Goal: Task Accomplishment & Management: Manage account settings

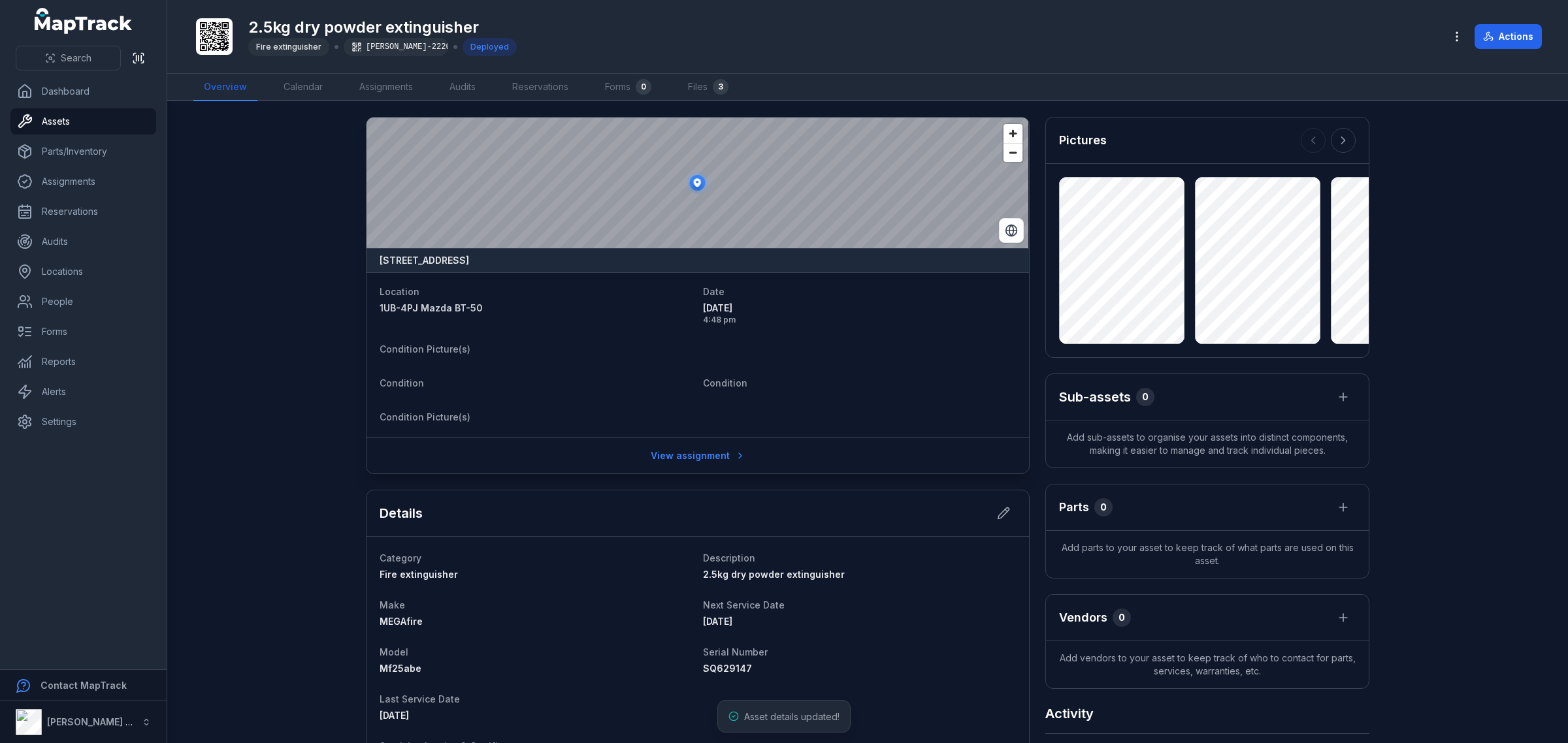
scroll to position [232, 0]
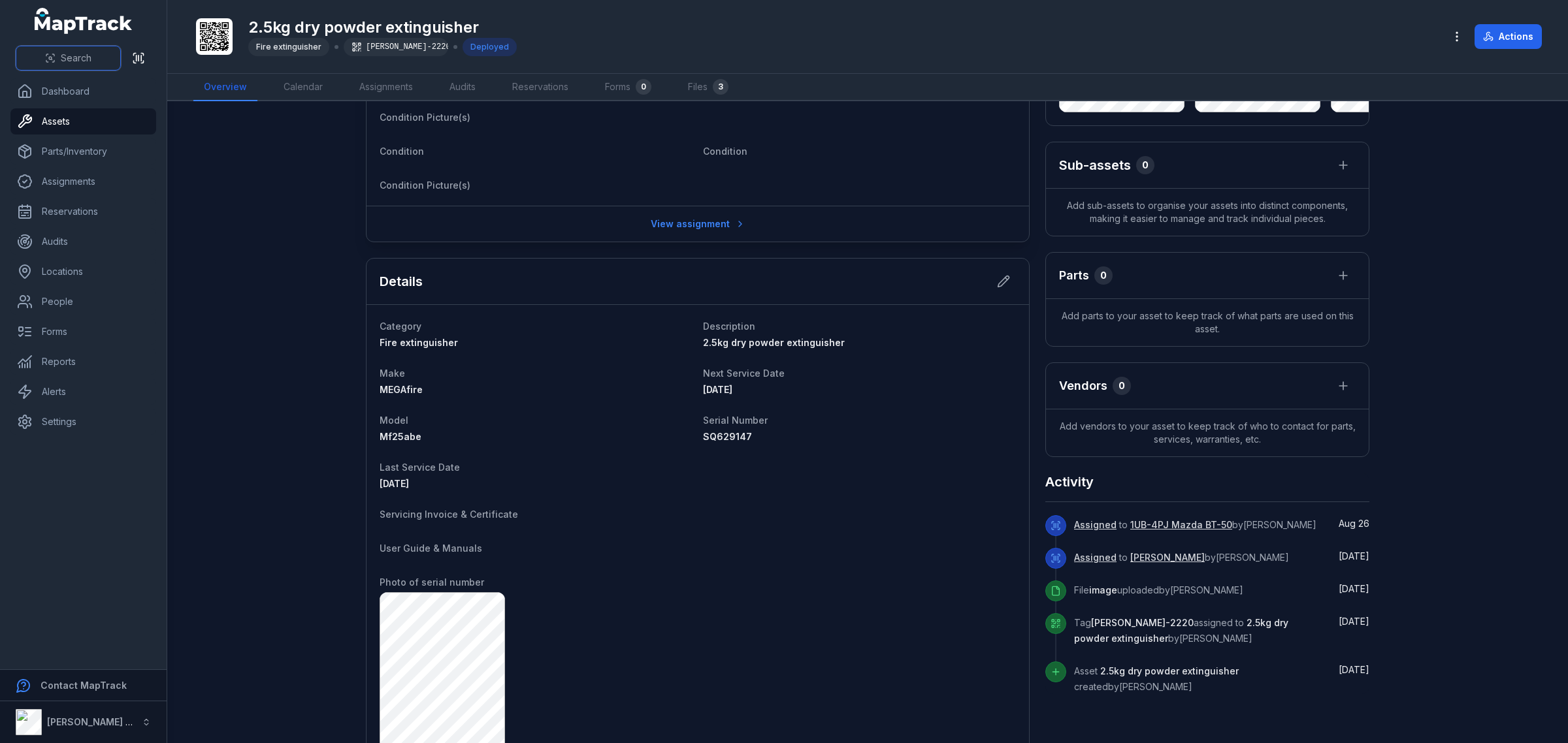
click at [48, 60] on icon at bounding box center [50, 58] width 11 height 11
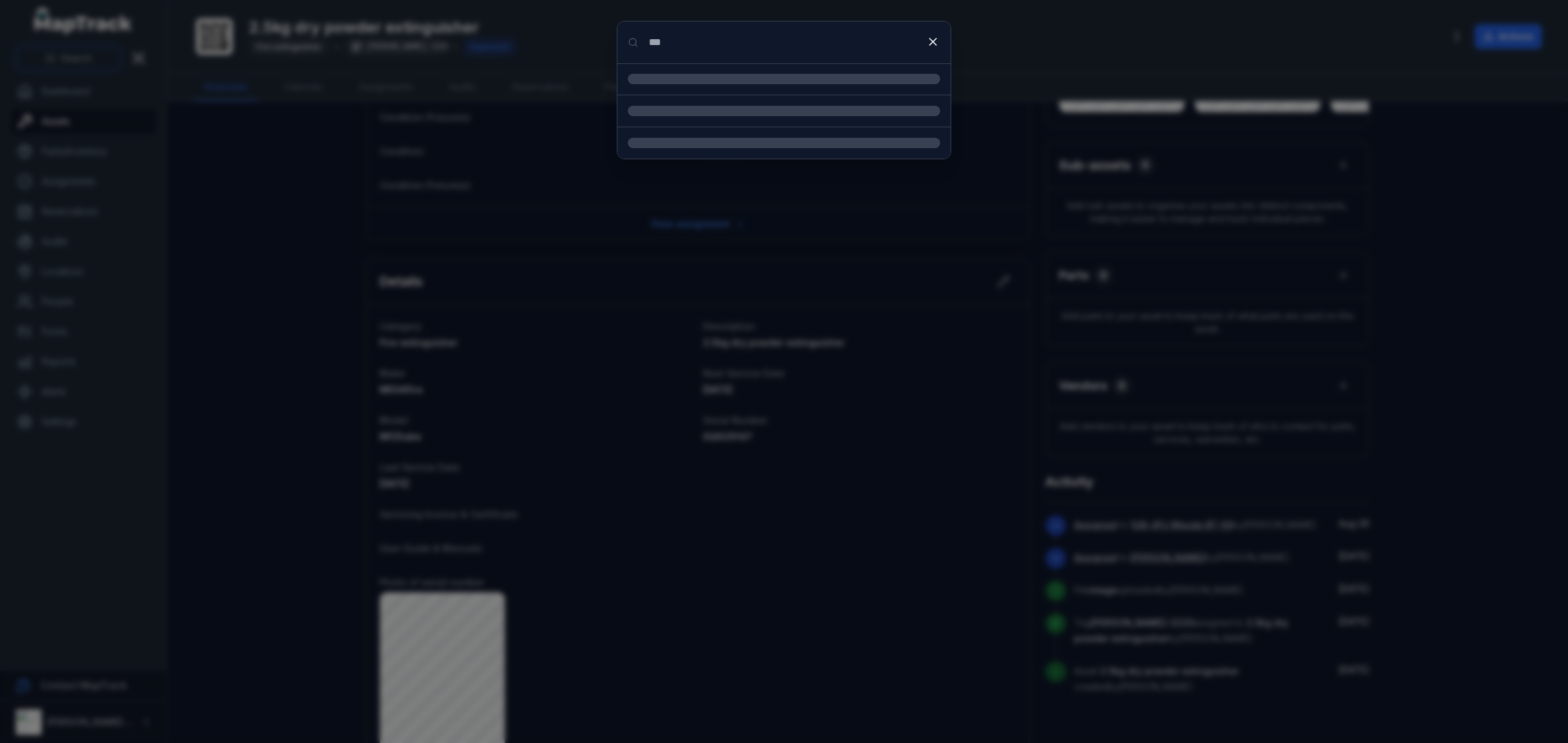
type input "***"
click at [743, 50] on input "***" at bounding box center [784, 42] width 333 height 42
click at [733, 89] on div "1RM-9GN Mazda BT-50 Location" at bounding box center [800, 88] width 281 height 28
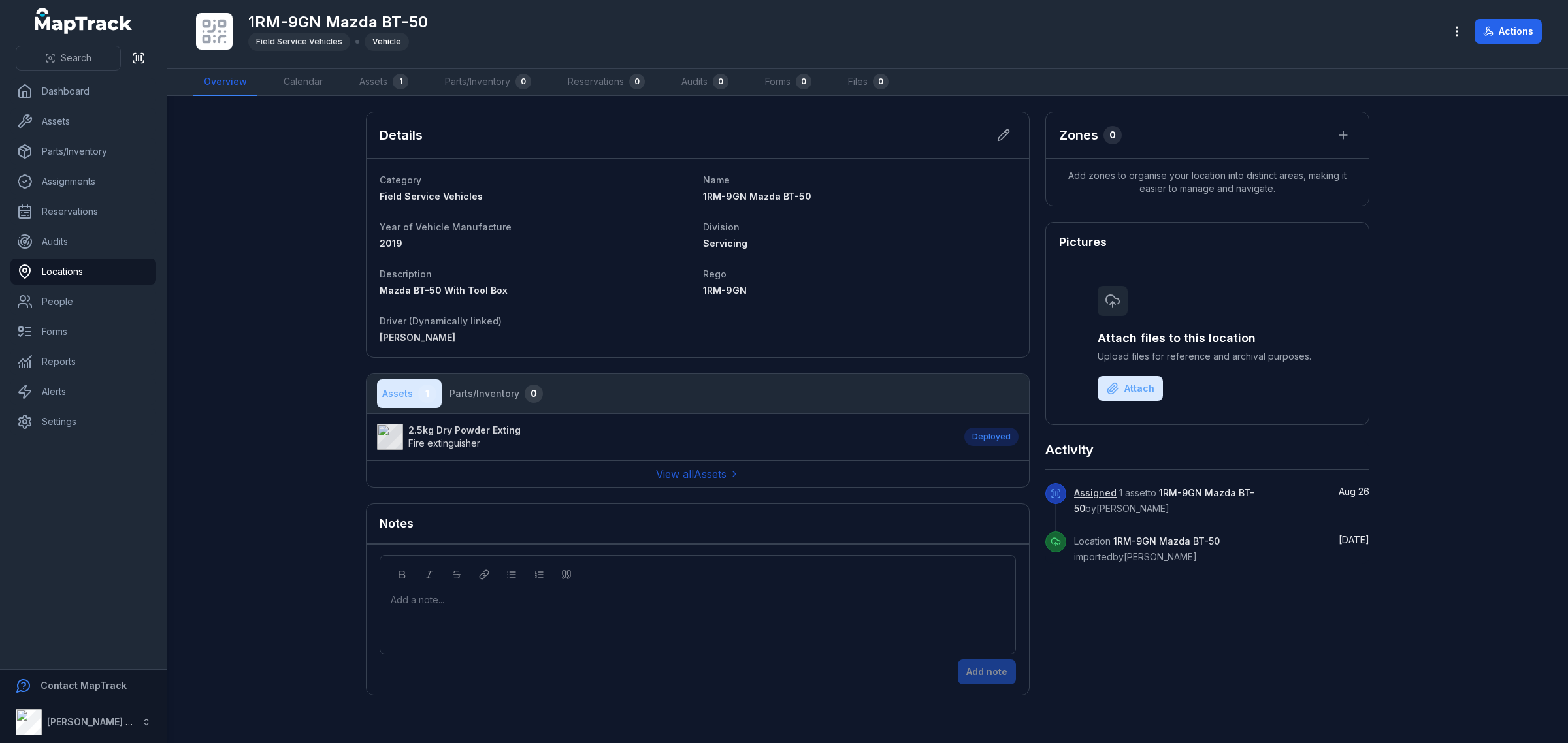
click at [438, 434] on strong "2.5kg Dry Powder Exting" at bounding box center [464, 430] width 112 height 13
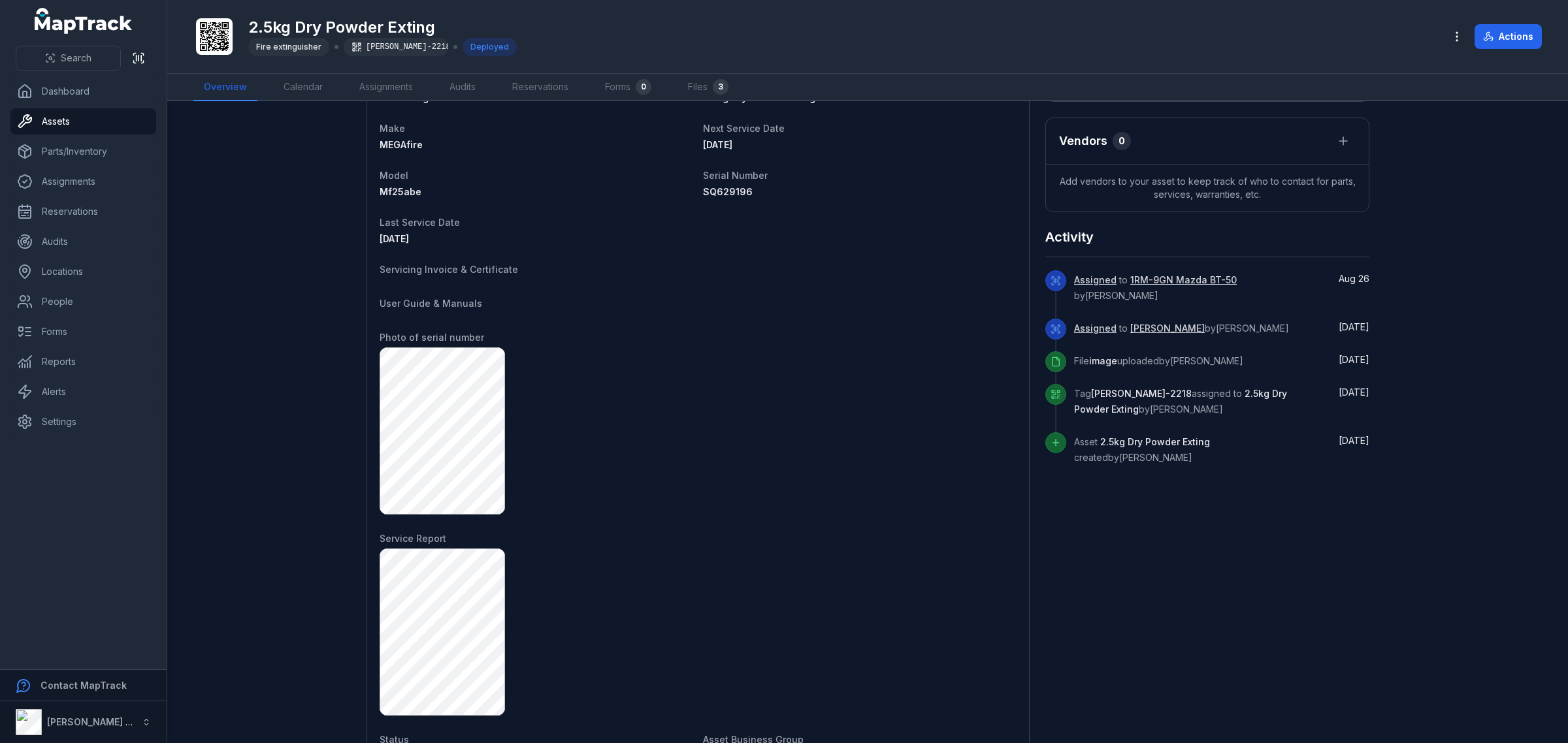
scroll to position [150, 0]
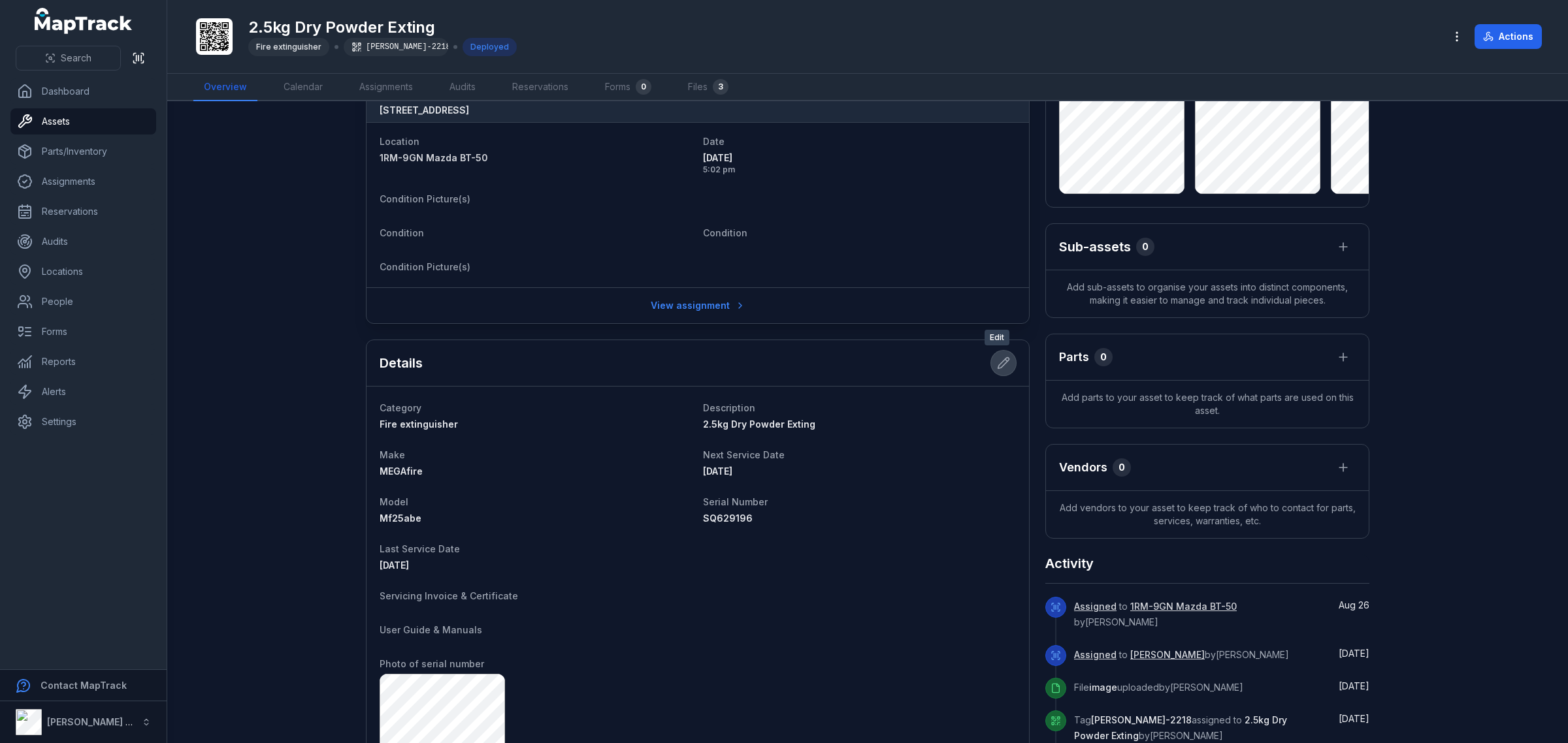
click at [999, 356] on button at bounding box center [1003, 363] width 25 height 25
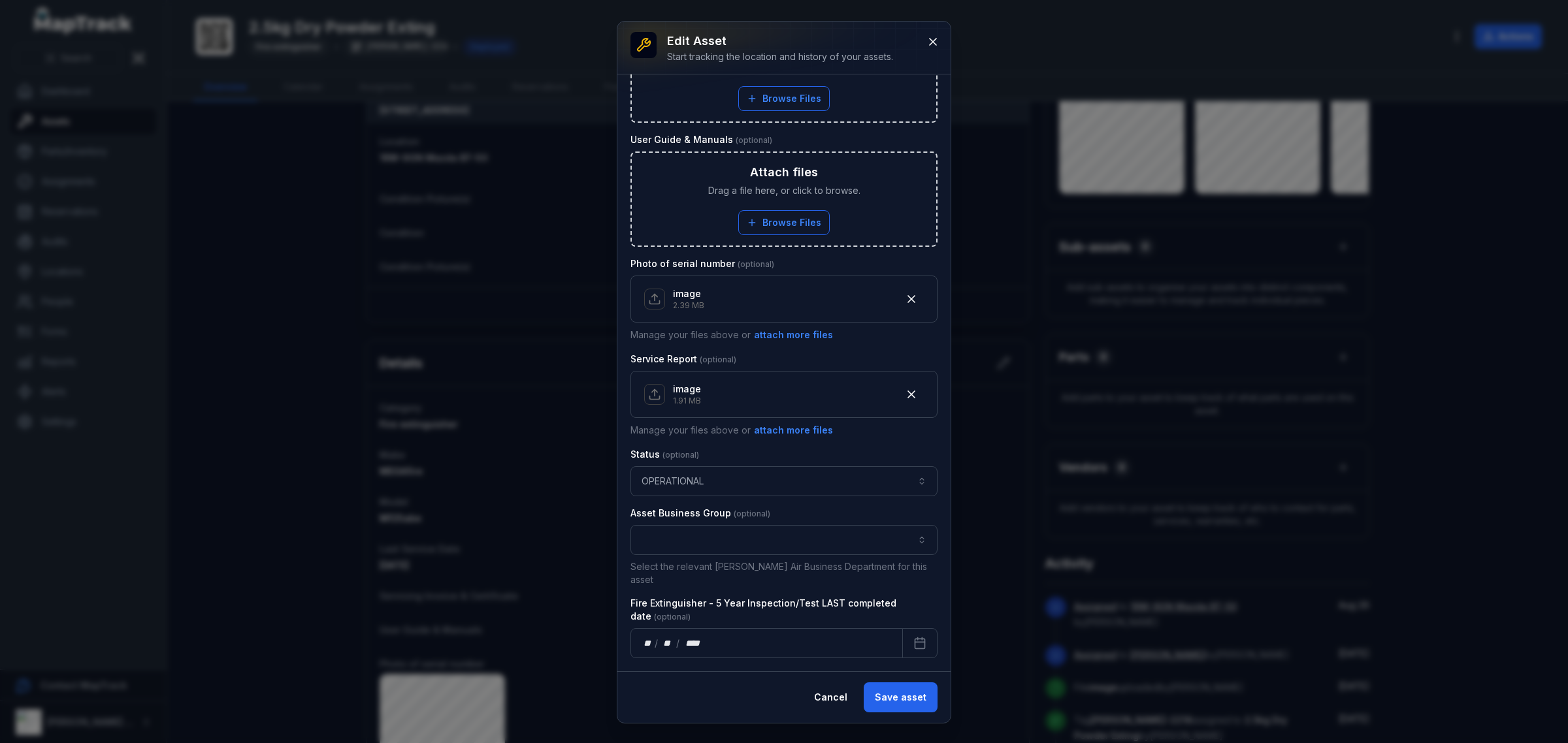
scroll to position [703, 0]
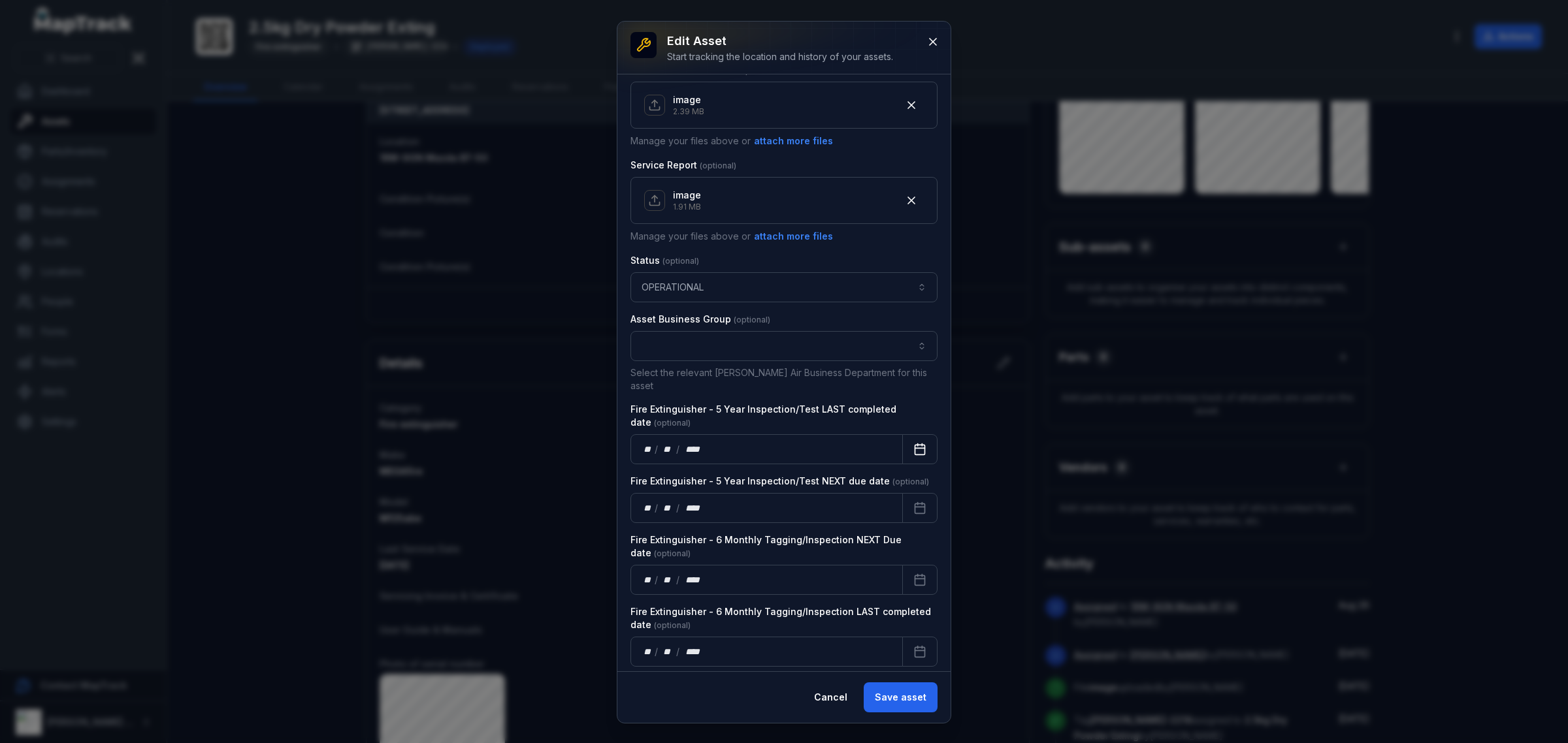
click at [915, 445] on rect "Calendar" at bounding box center [920, 450] width 10 height 10
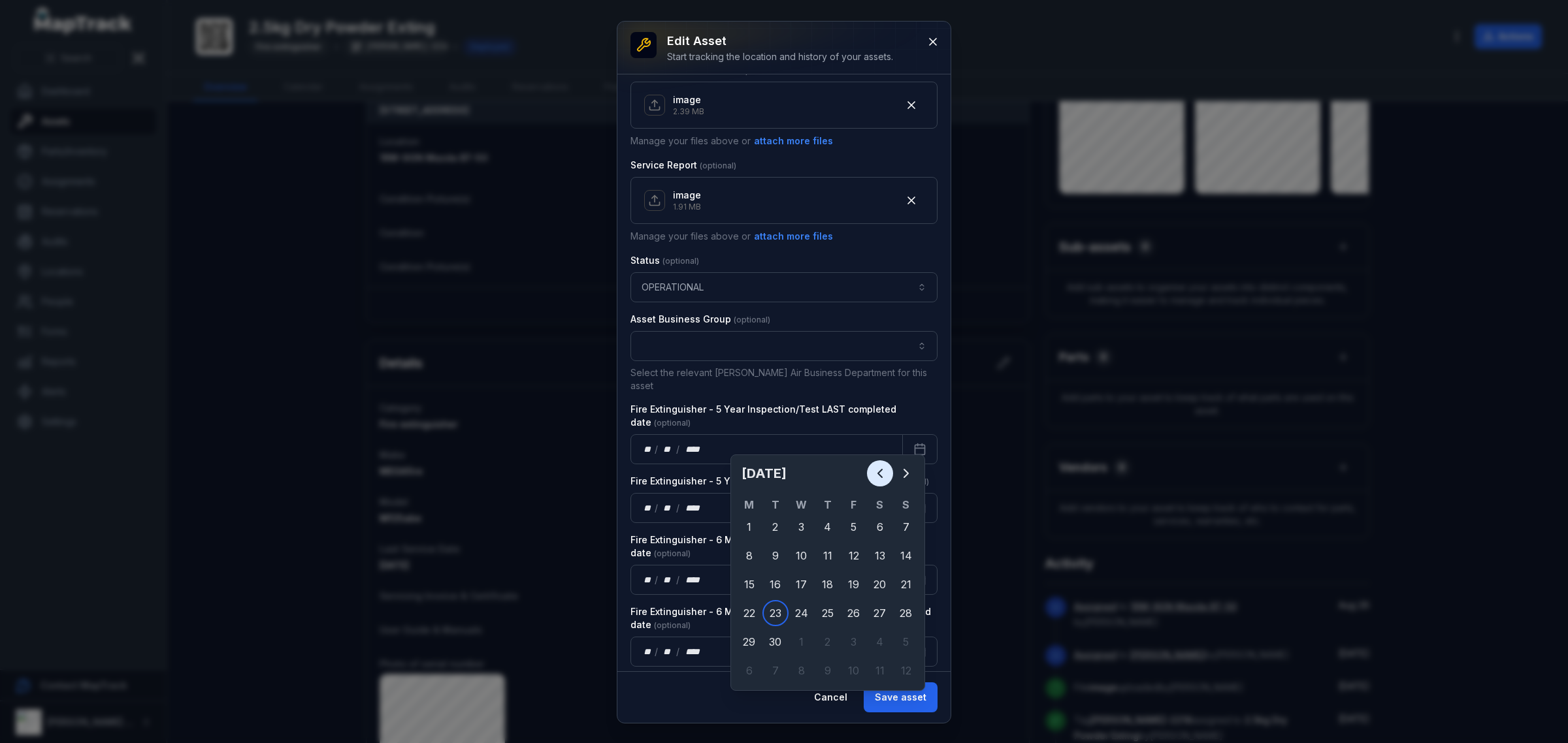
click at [880, 477] on icon "Previous" at bounding box center [880, 473] width 4 height 8
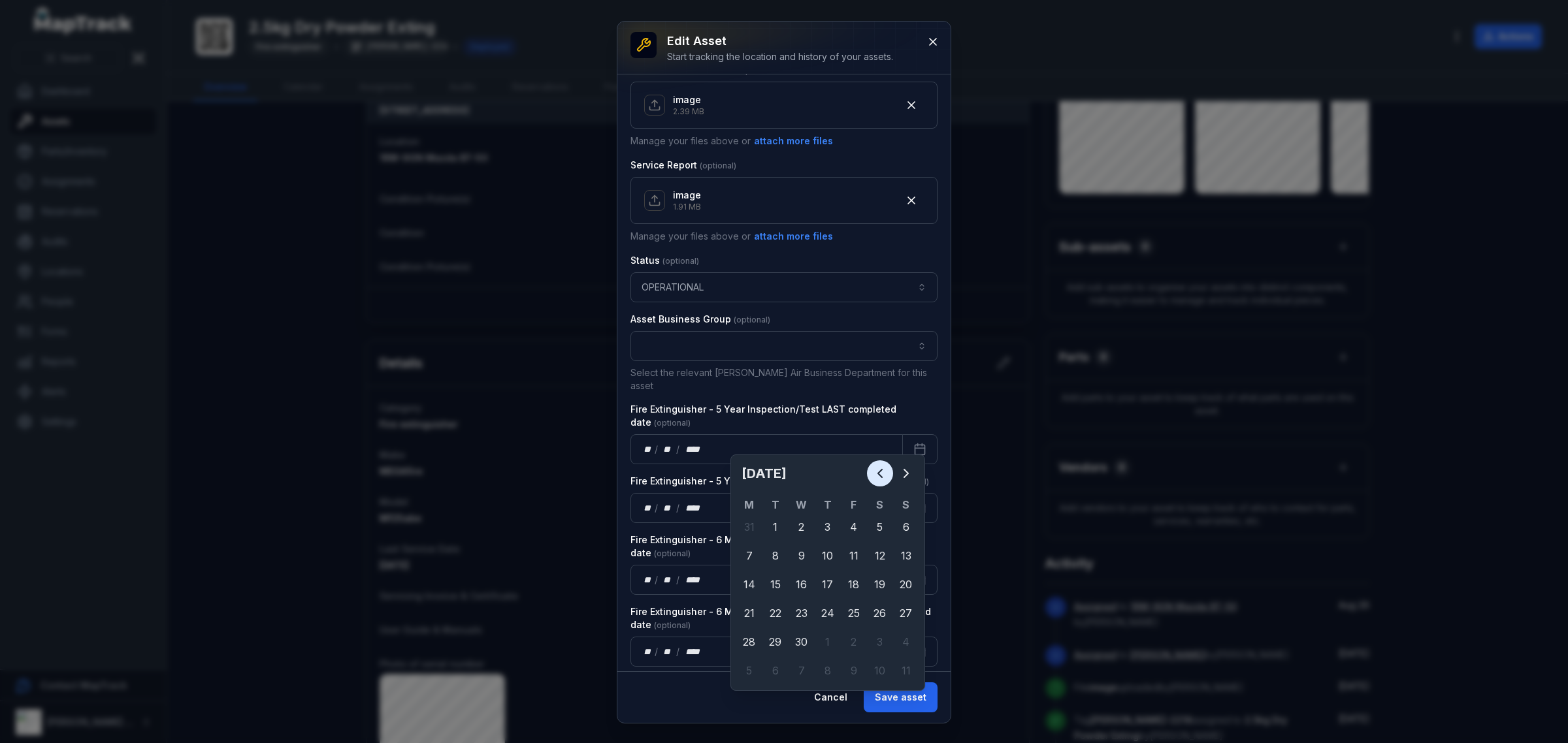
click at [882, 471] on icon "Previous" at bounding box center [880, 473] width 16 height 16
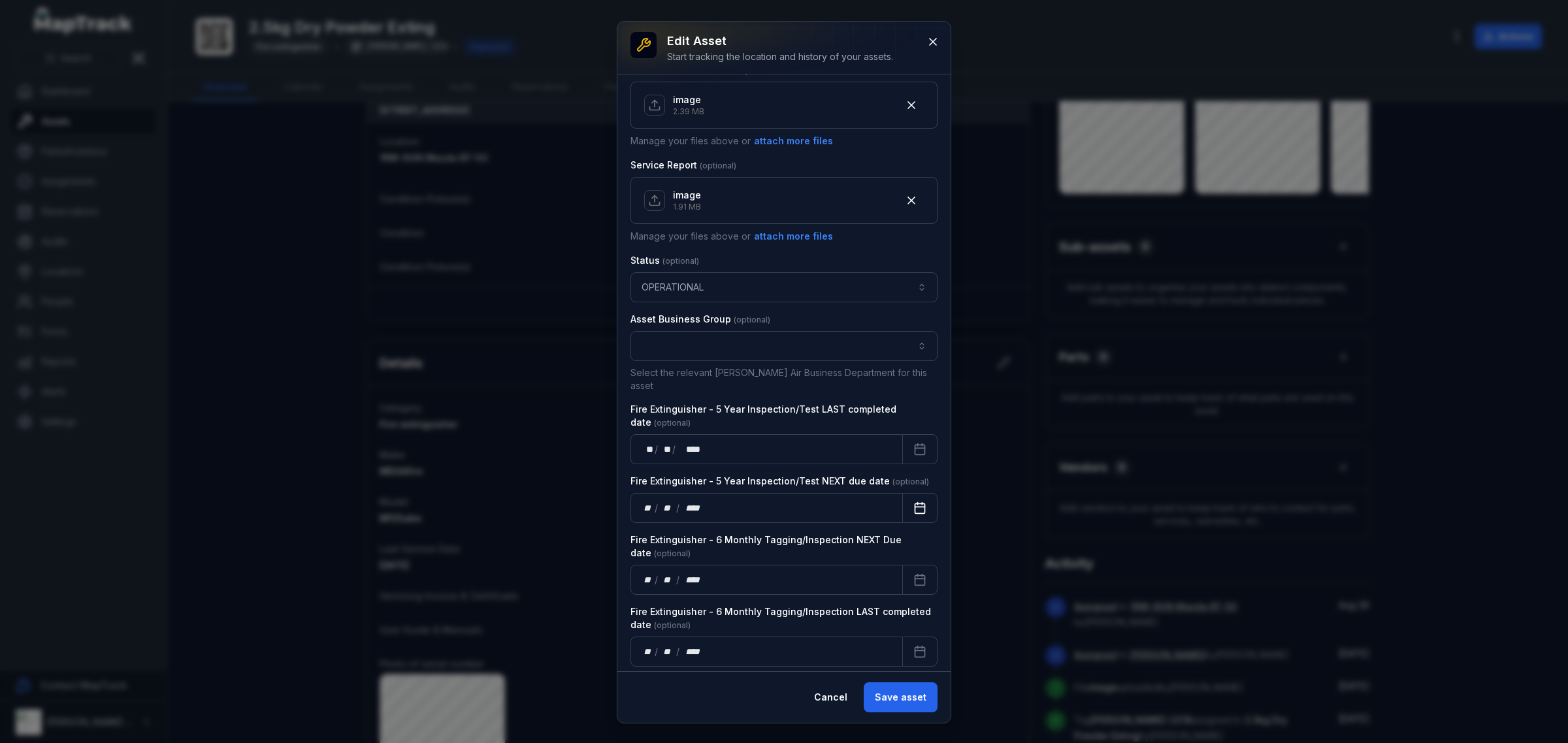
click at [914, 502] on icon "Calendar" at bounding box center [920, 508] width 13 height 13
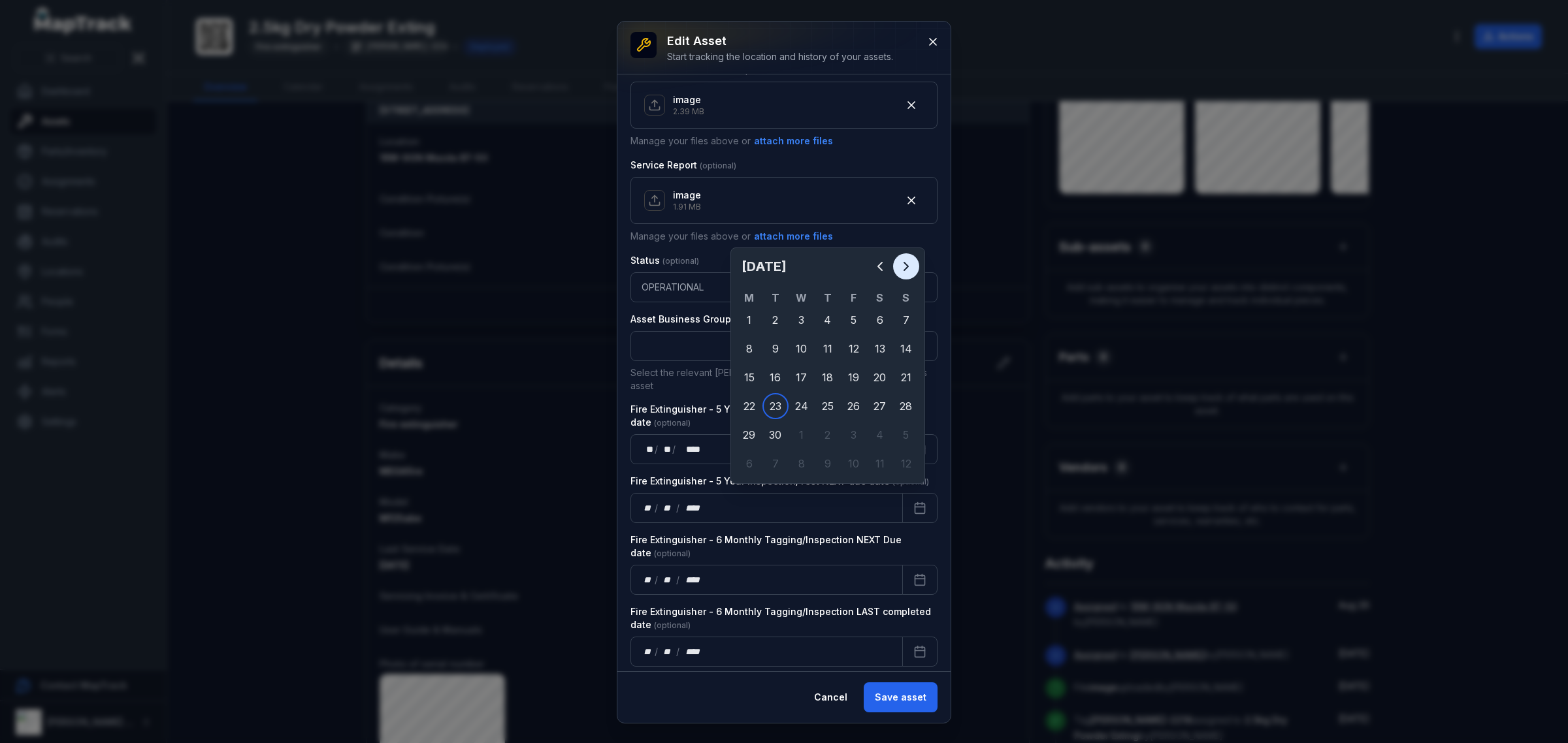
click at [906, 258] on button "Next" at bounding box center [906, 266] width 26 height 26
click at [906, 258] on icon "Next" at bounding box center [906, 266] width 16 height 16
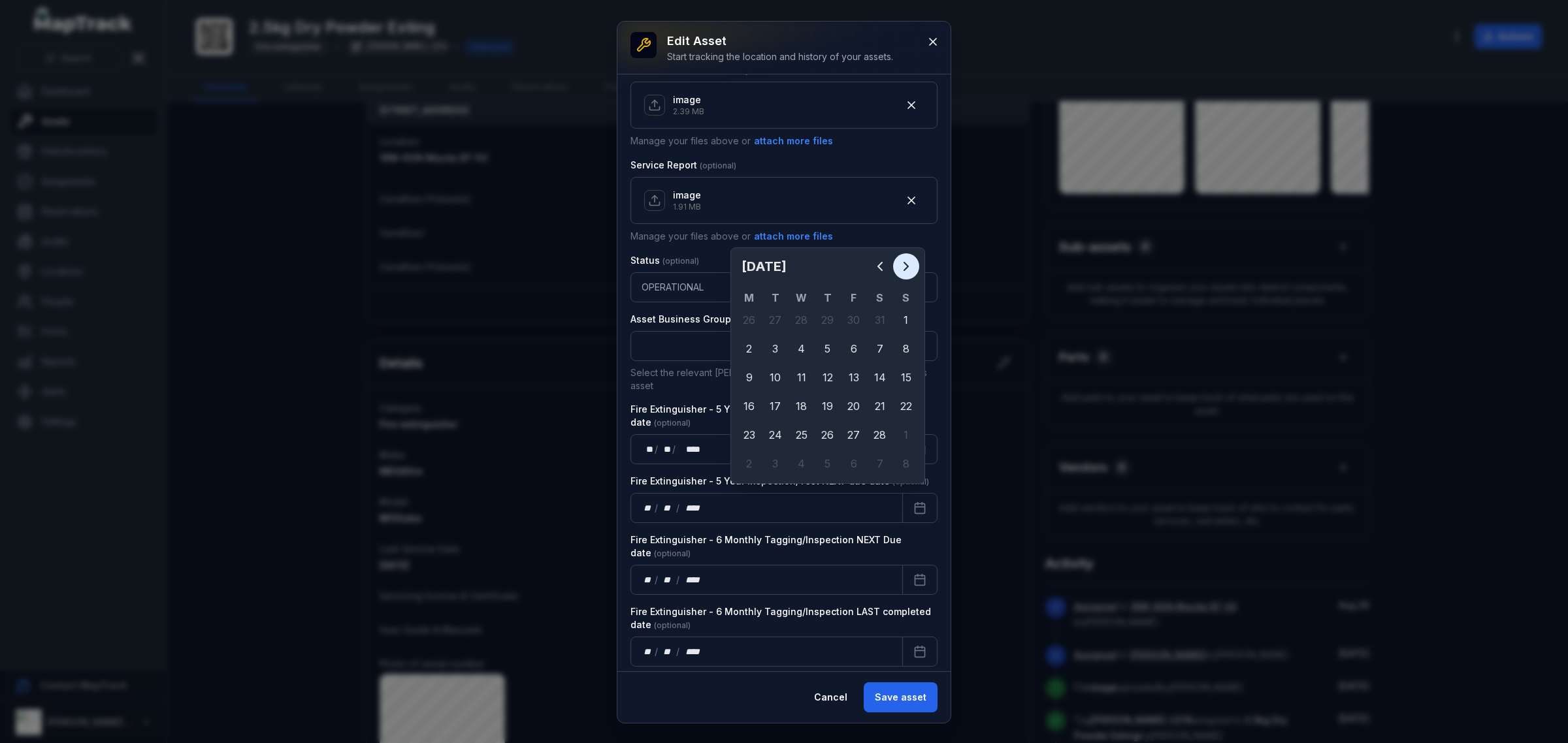
click at [906, 258] on icon "Next" at bounding box center [906, 266] width 16 height 16
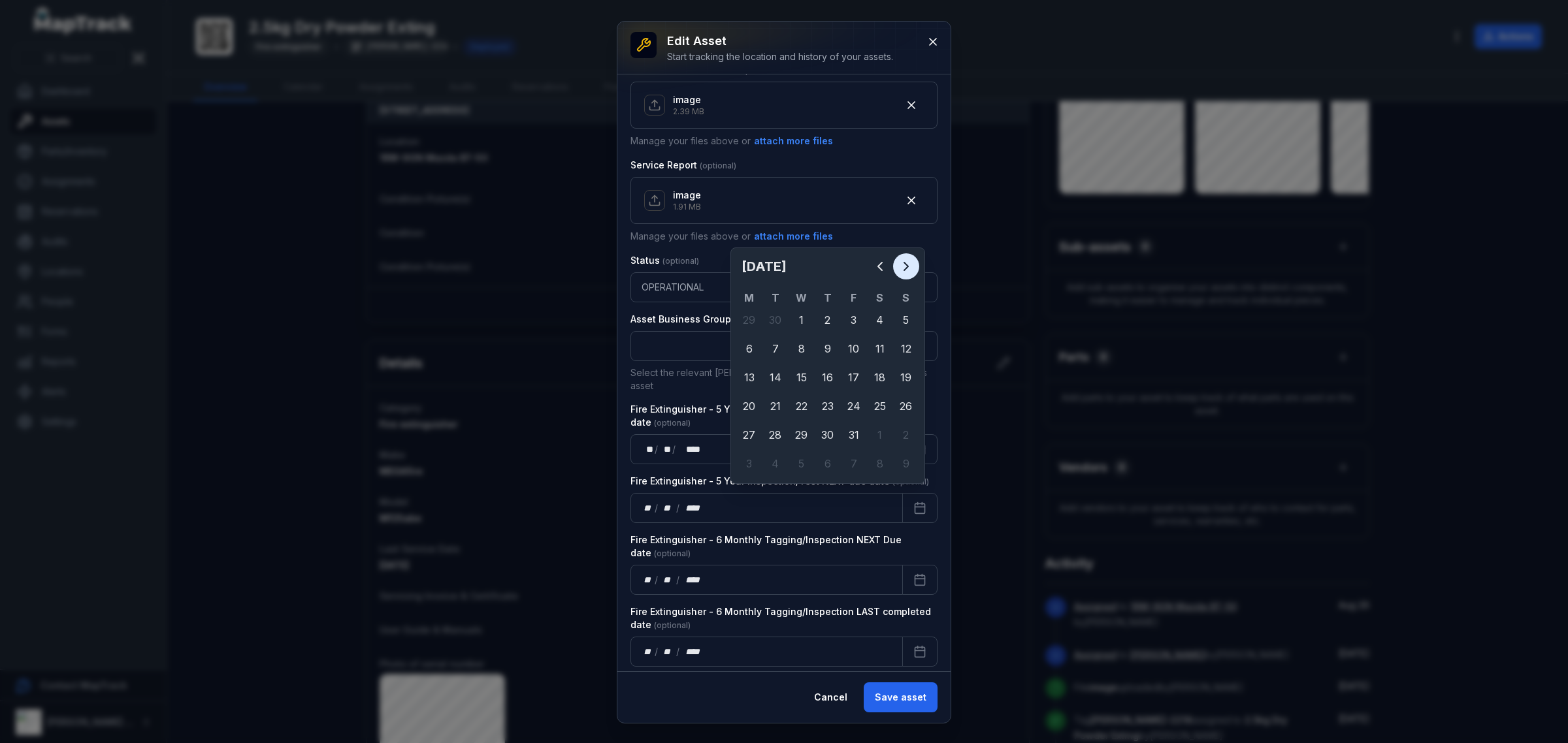
click at [906, 258] on icon "Next" at bounding box center [906, 266] width 16 height 16
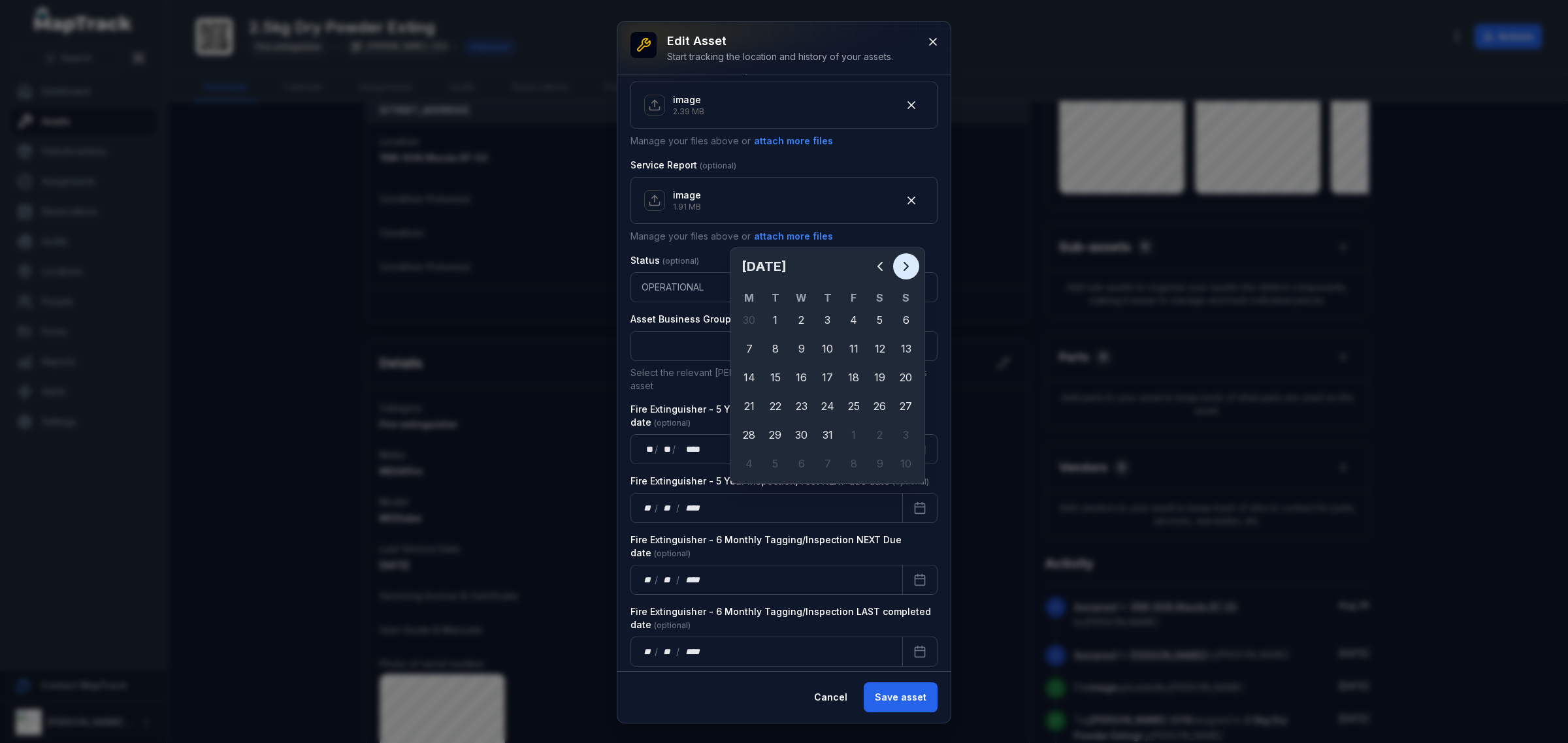
click at [906, 258] on icon "Next" at bounding box center [906, 266] width 16 height 16
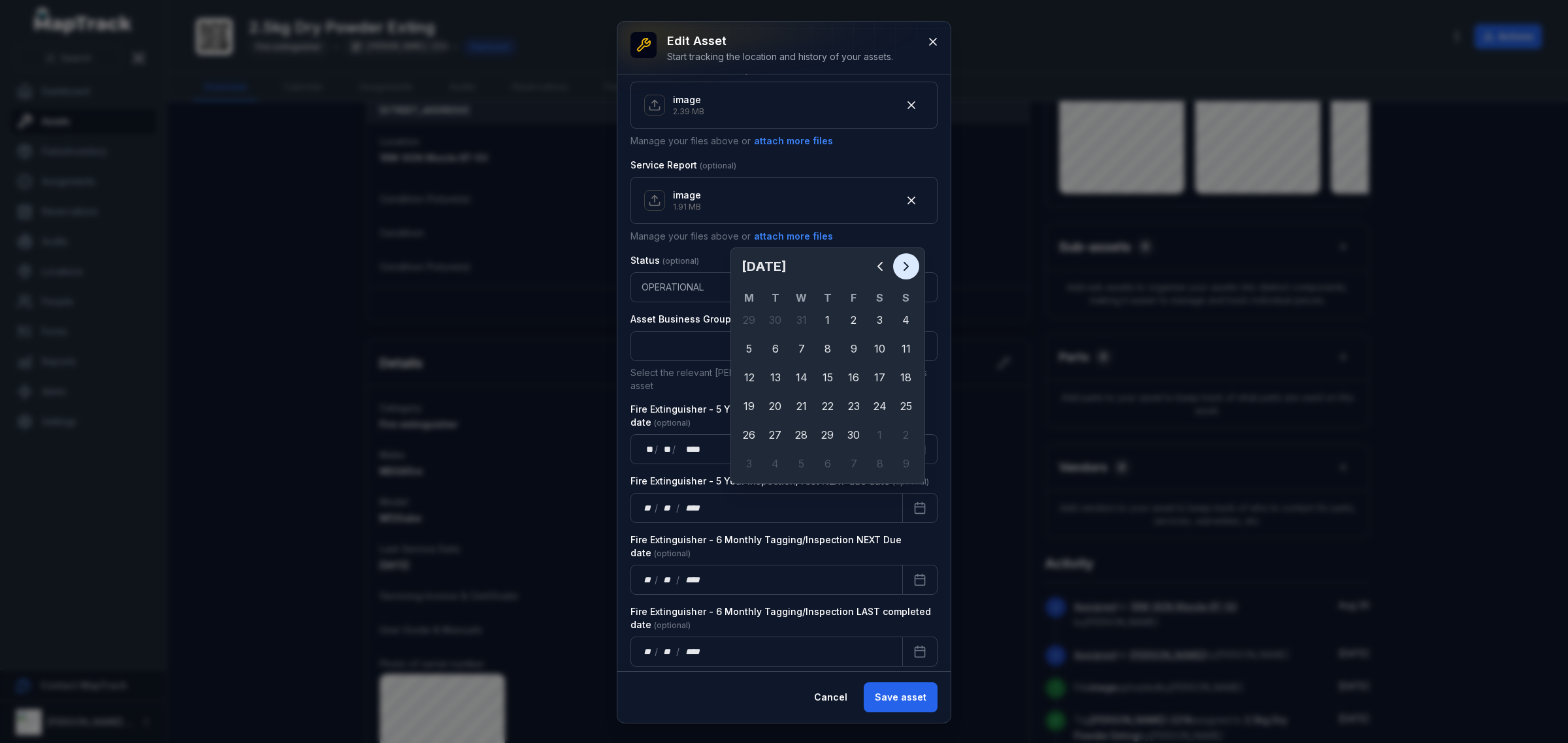
click at [906, 258] on icon "Next" at bounding box center [906, 266] width 16 height 16
click at [906, 259] on icon "Next" at bounding box center [906, 266] width 16 height 16
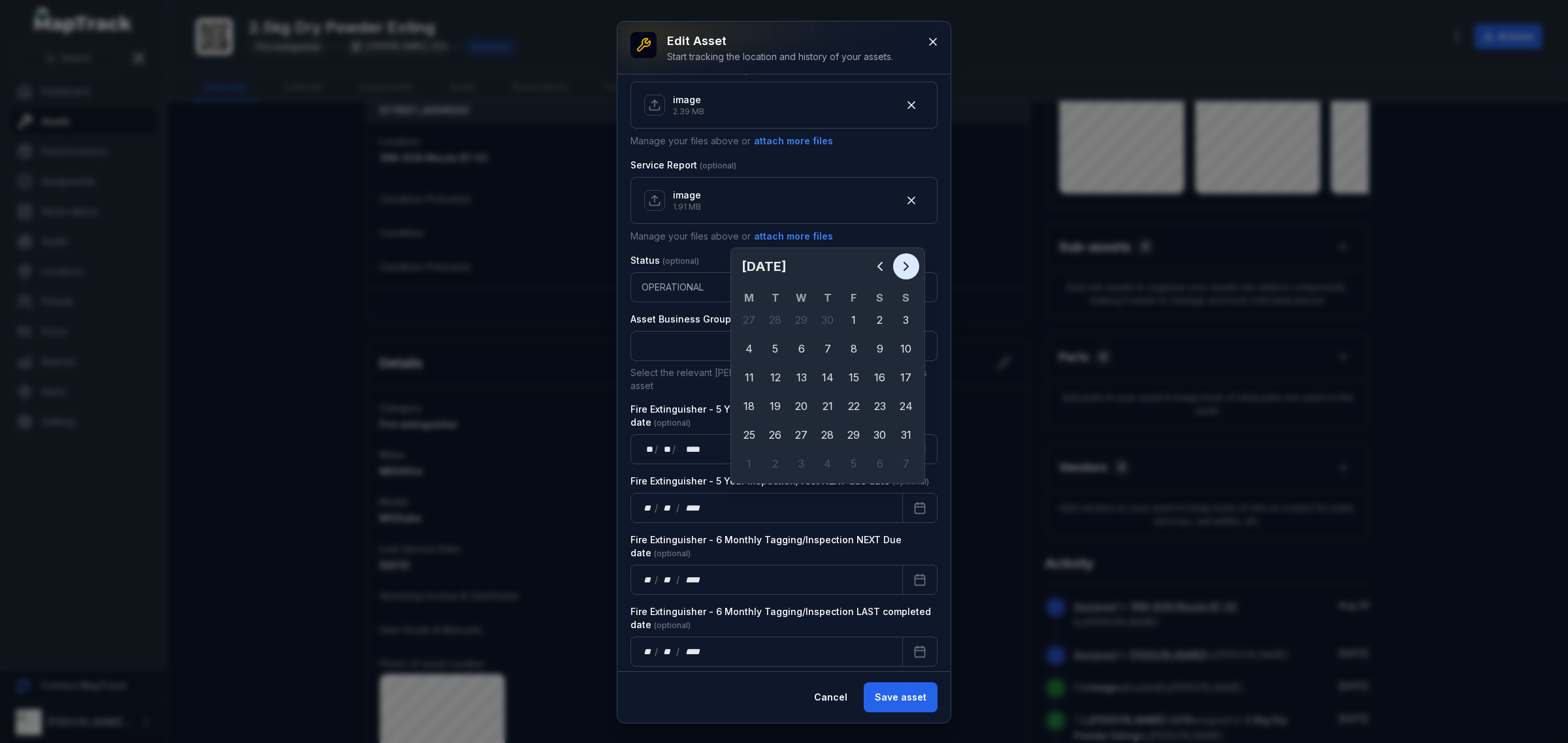
click at [906, 259] on icon "Next" at bounding box center [906, 266] width 16 height 16
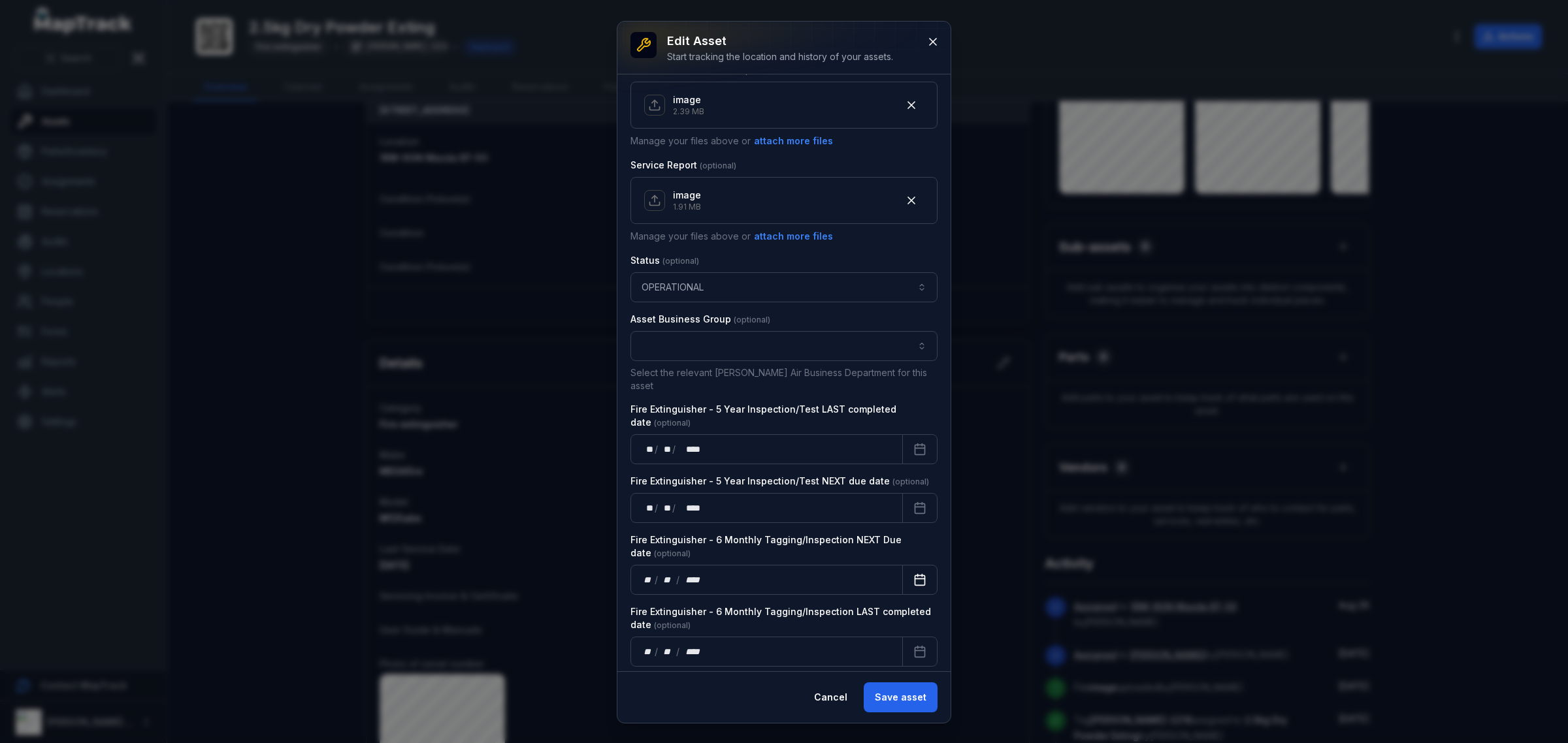
click at [902, 570] on button "Calendar" at bounding box center [920, 580] width 35 height 30
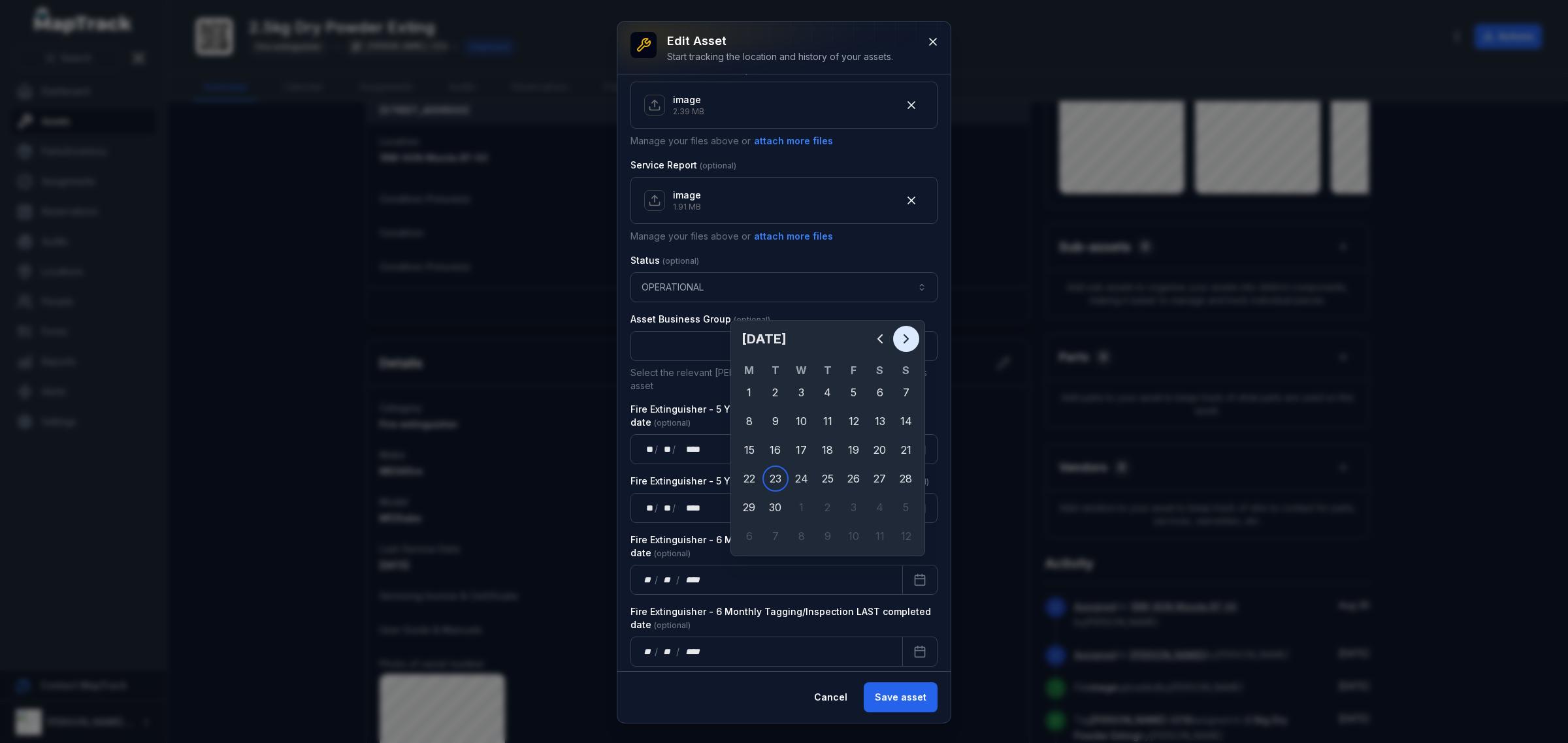
click at [903, 343] on icon "Next" at bounding box center [906, 339] width 16 height 16
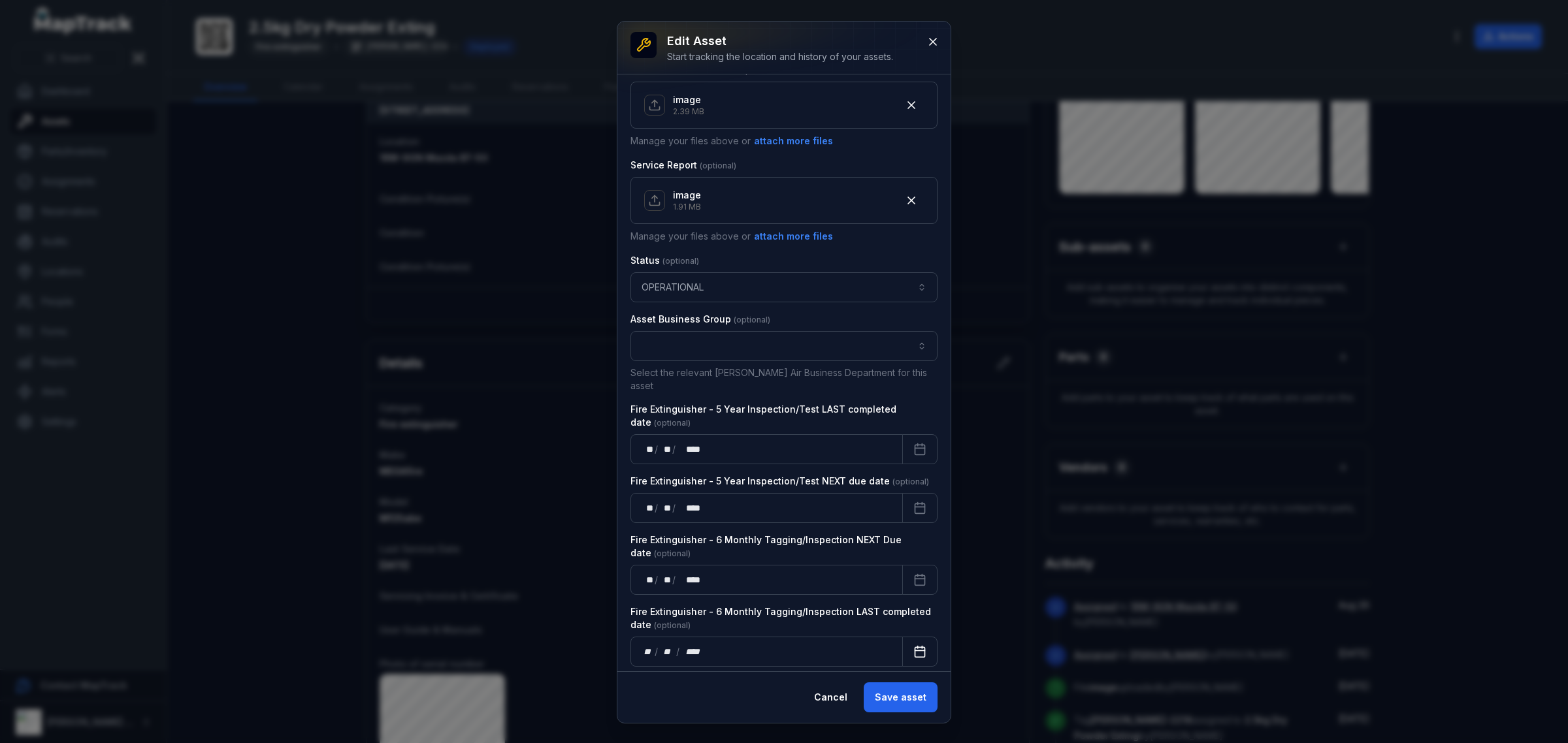
click at [915, 637] on button "Calendar" at bounding box center [920, 651] width 35 height 30
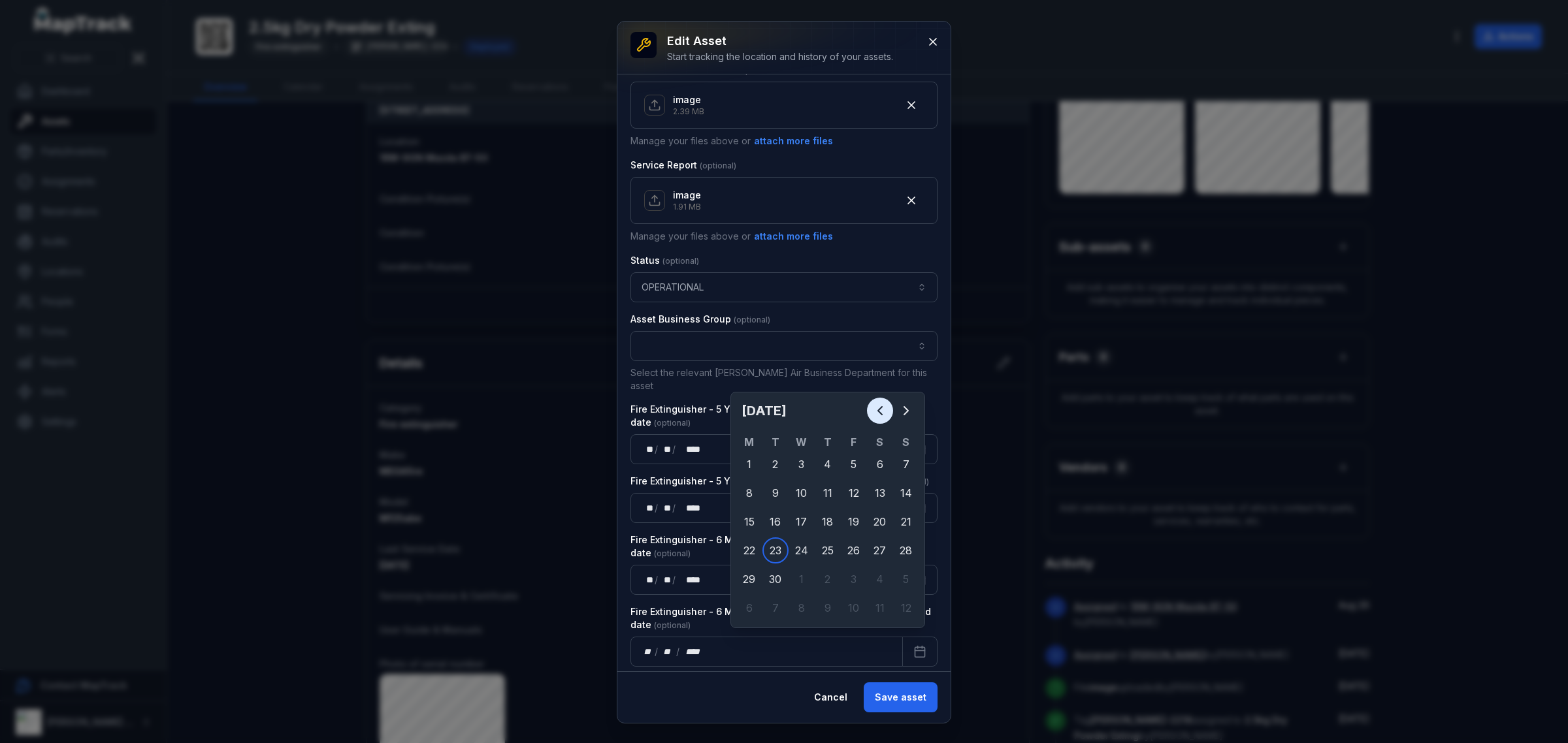
click at [872, 405] on icon "Previous" at bounding box center [880, 411] width 16 height 16
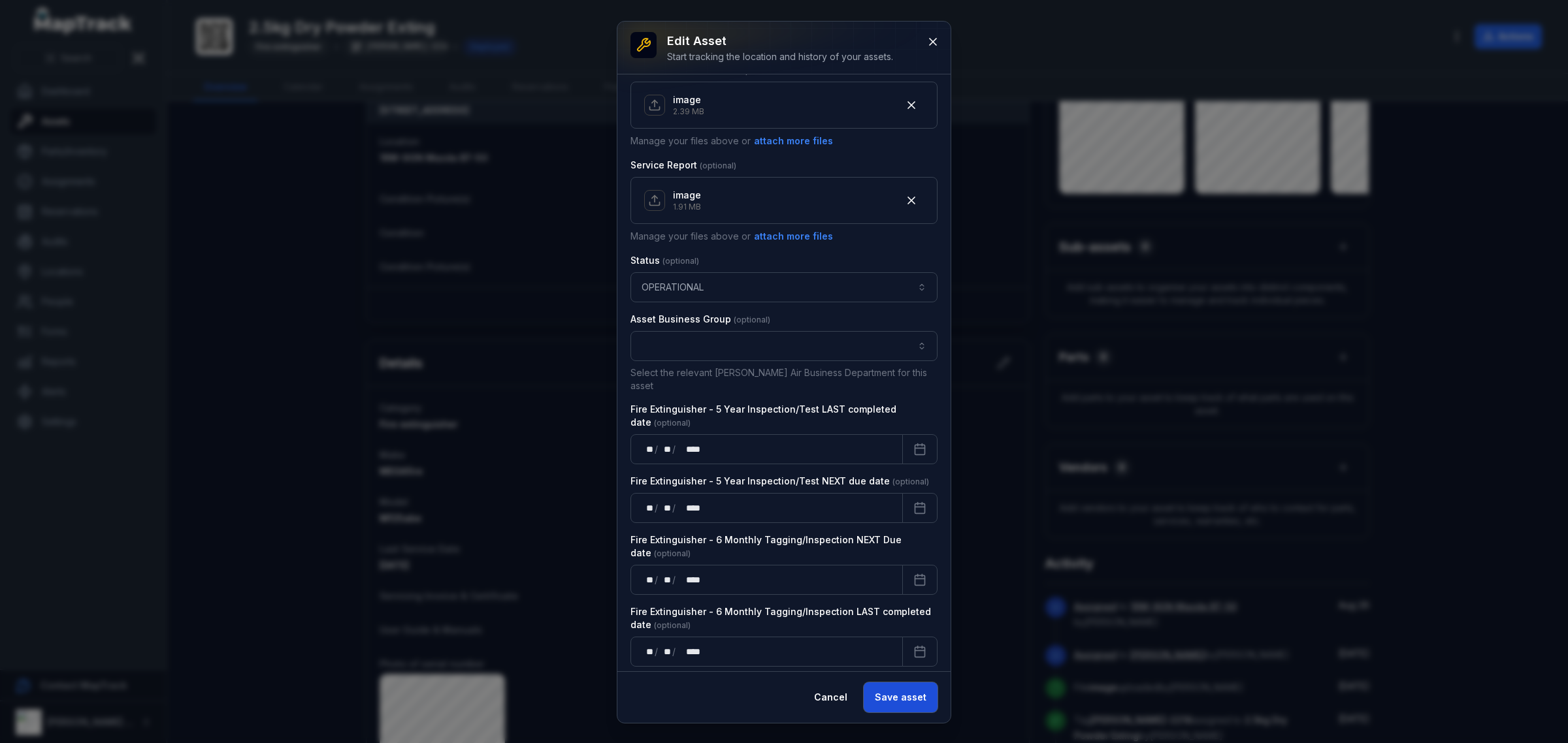
click at [906, 703] on button "Save asset" at bounding box center [901, 698] width 74 height 30
